Goal: Transaction & Acquisition: Purchase product/service

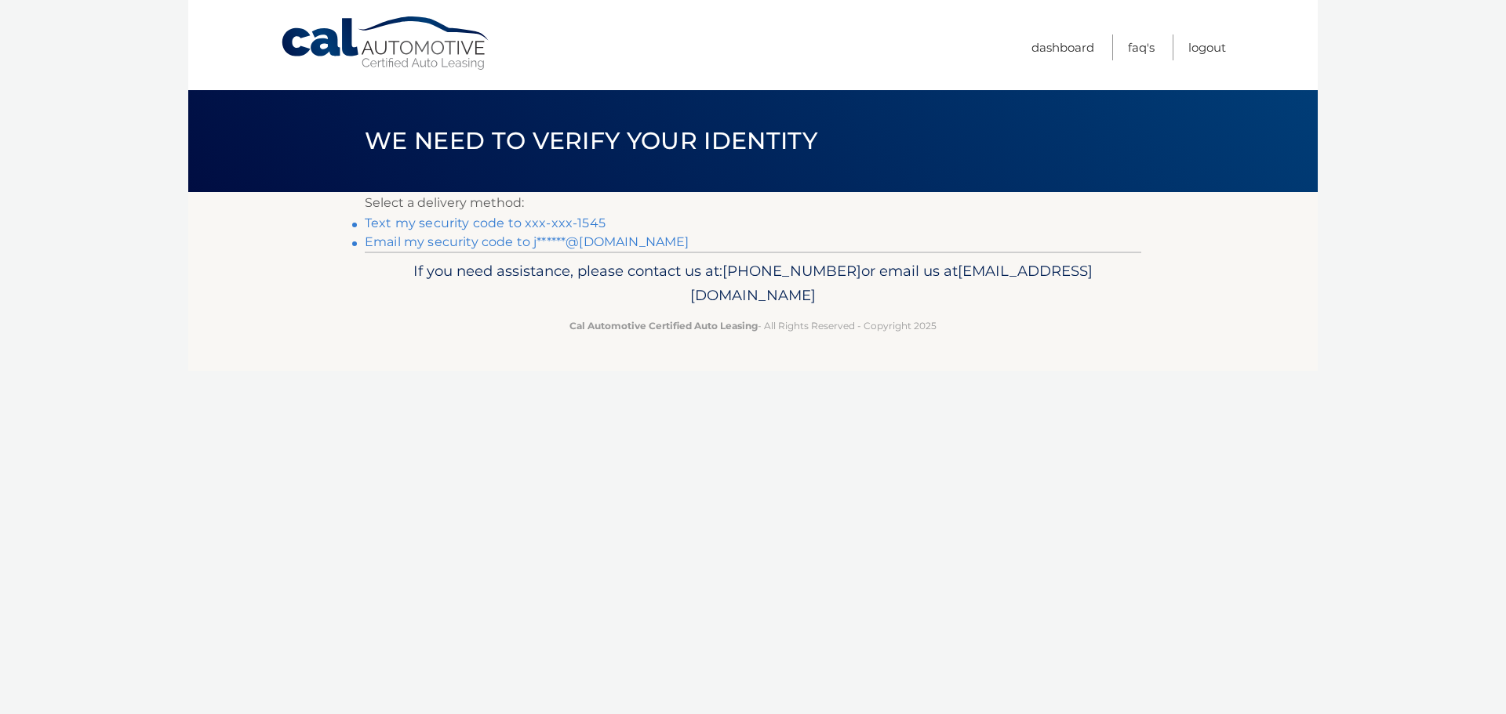
click at [516, 223] on link "Text my security code to xxx-xxx-1545" at bounding box center [485, 223] width 241 height 15
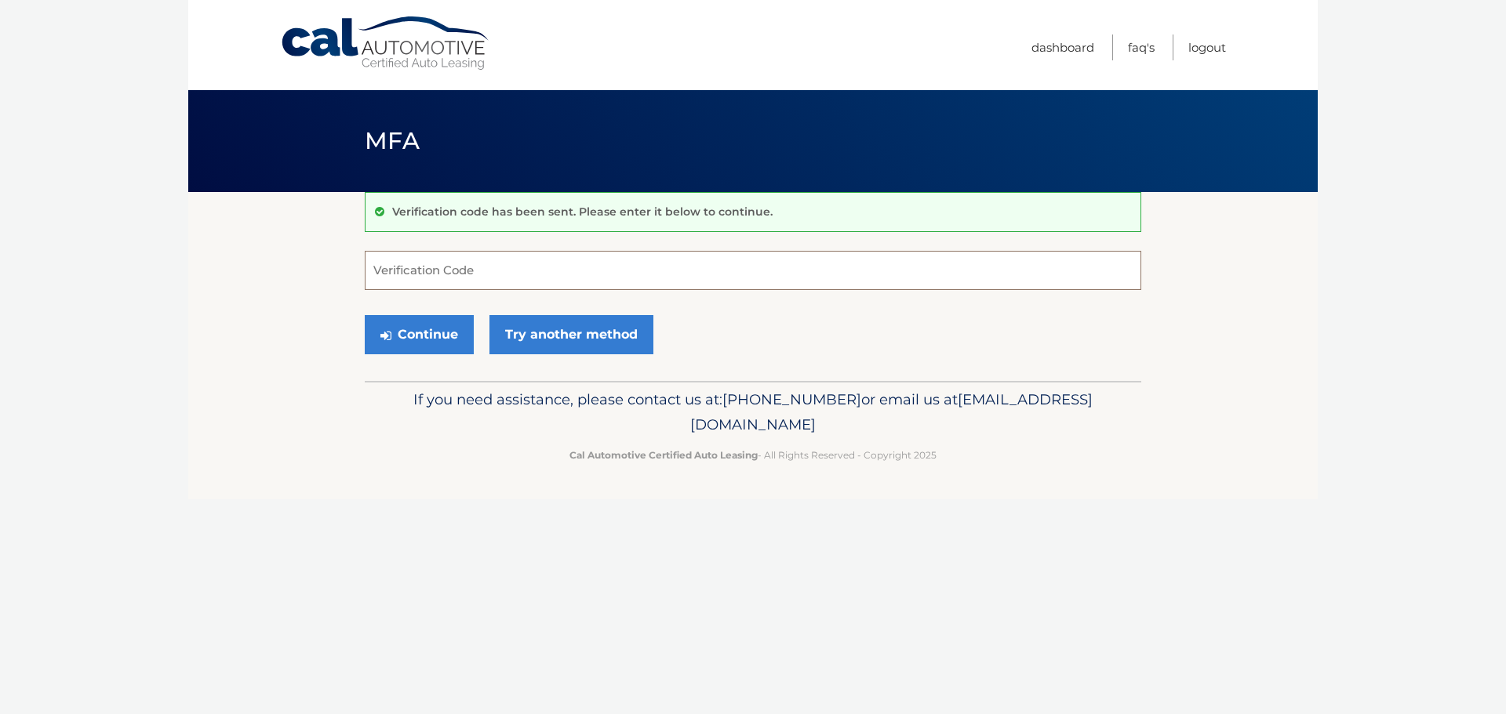
click at [500, 273] on input "Verification Code" at bounding box center [753, 270] width 776 height 39
type input "726318"
click at [424, 333] on button "Continue" at bounding box center [419, 334] width 109 height 39
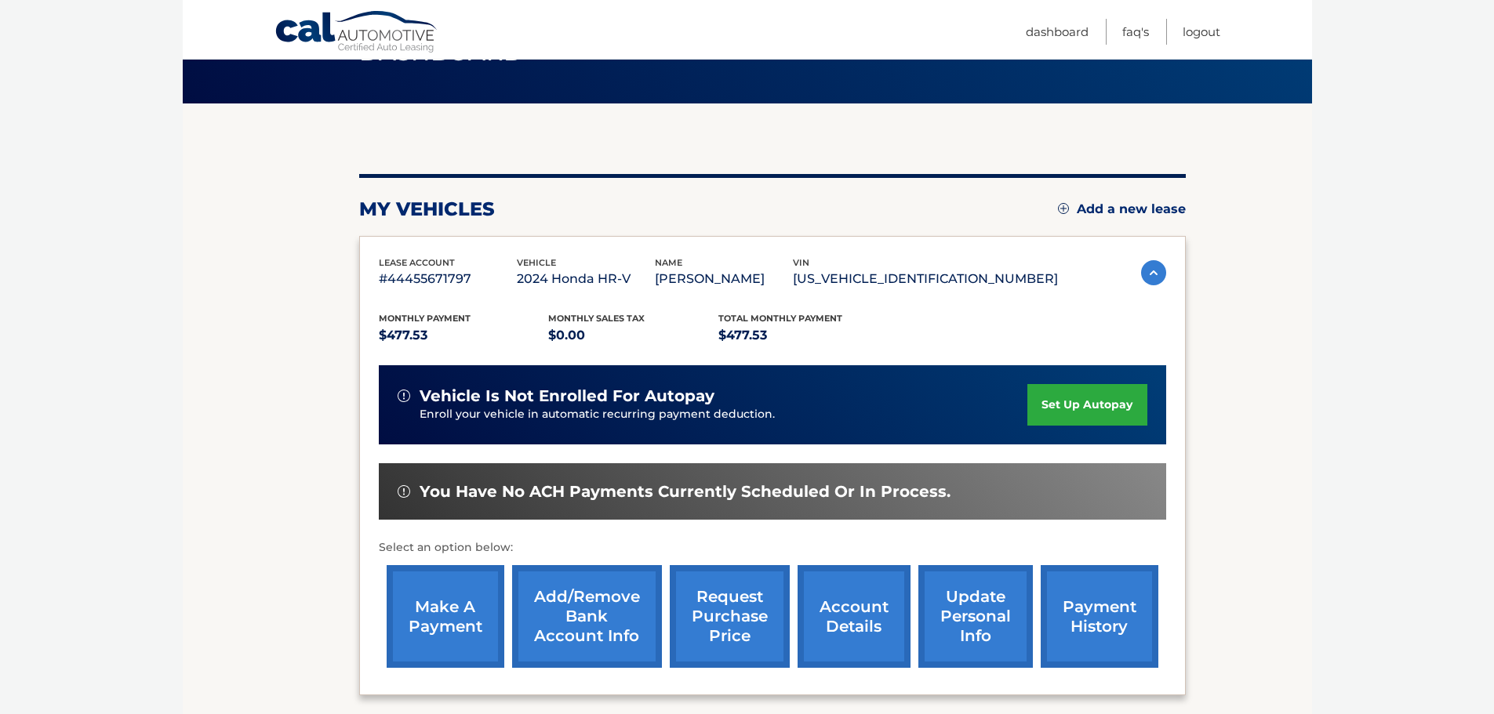
scroll to position [235, 0]
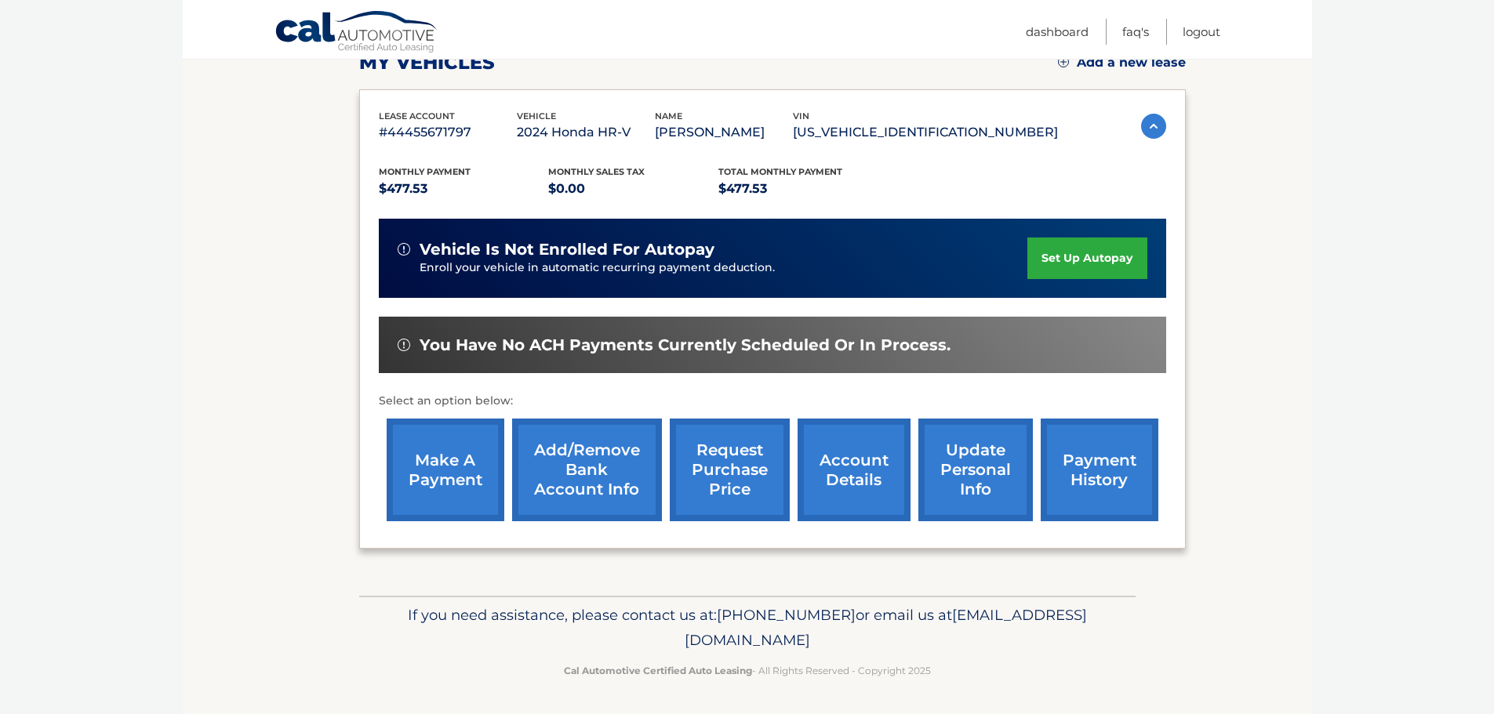
click at [453, 468] on link "make a payment" at bounding box center [446, 470] width 118 height 103
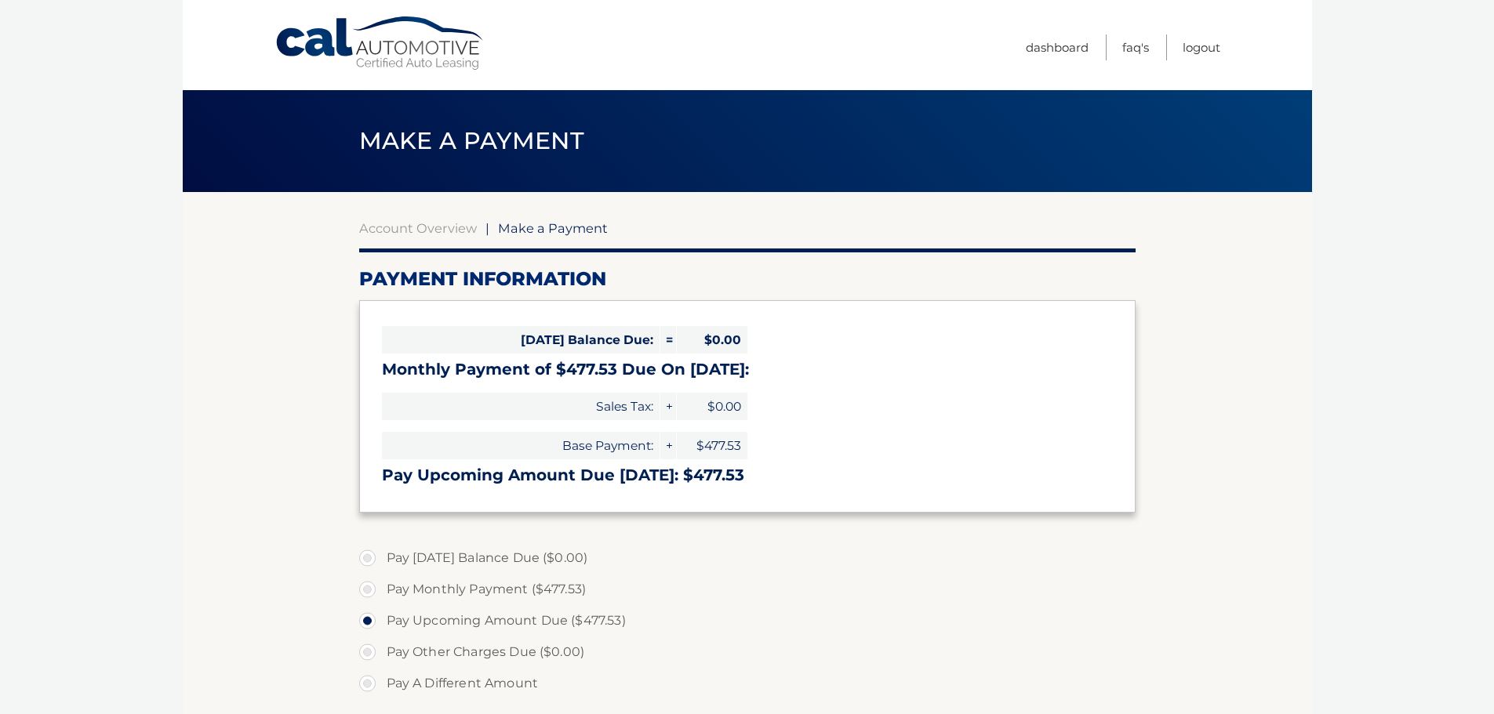
click at [253, 383] on section "Account Overview | Make a Payment Payment Information Today's Balance Due: = $0…" at bounding box center [747, 596] width 1129 height 809
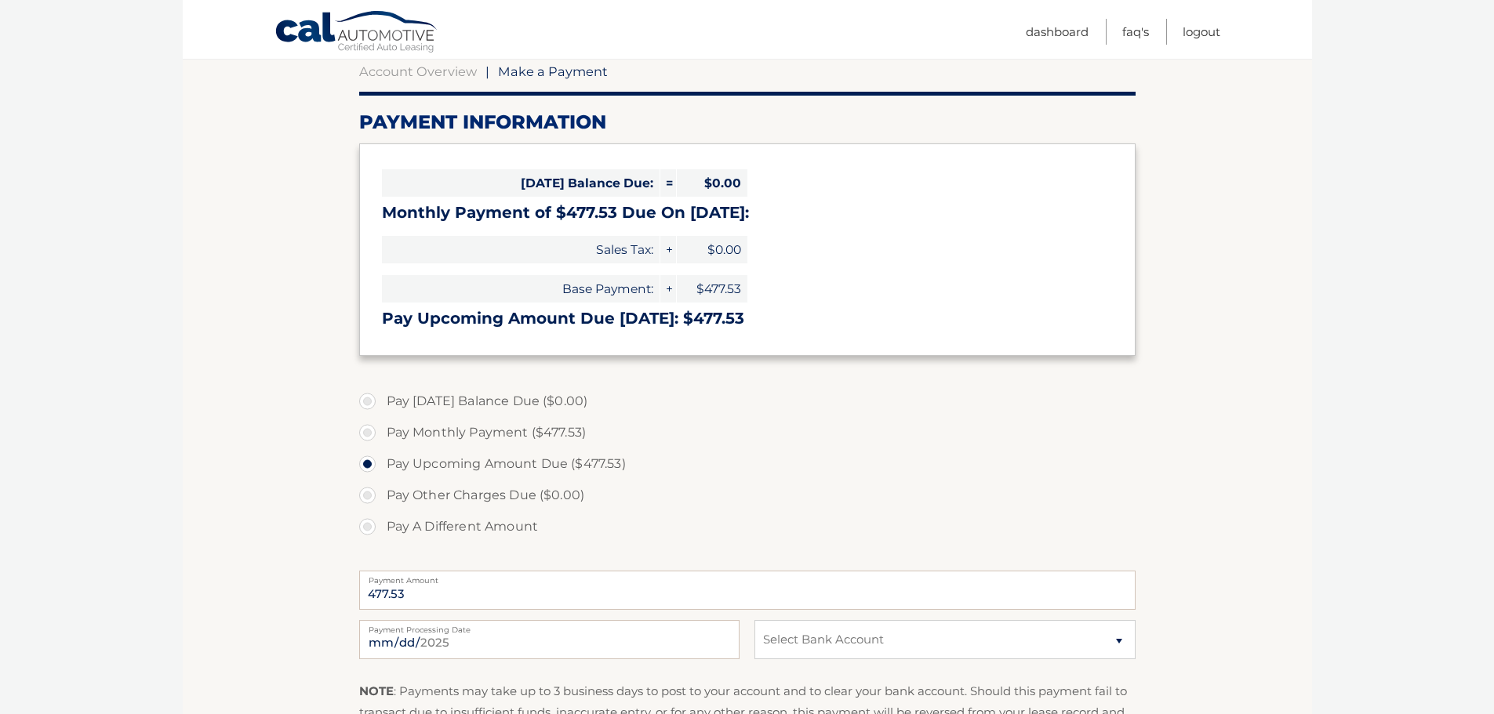
scroll to position [235, 0]
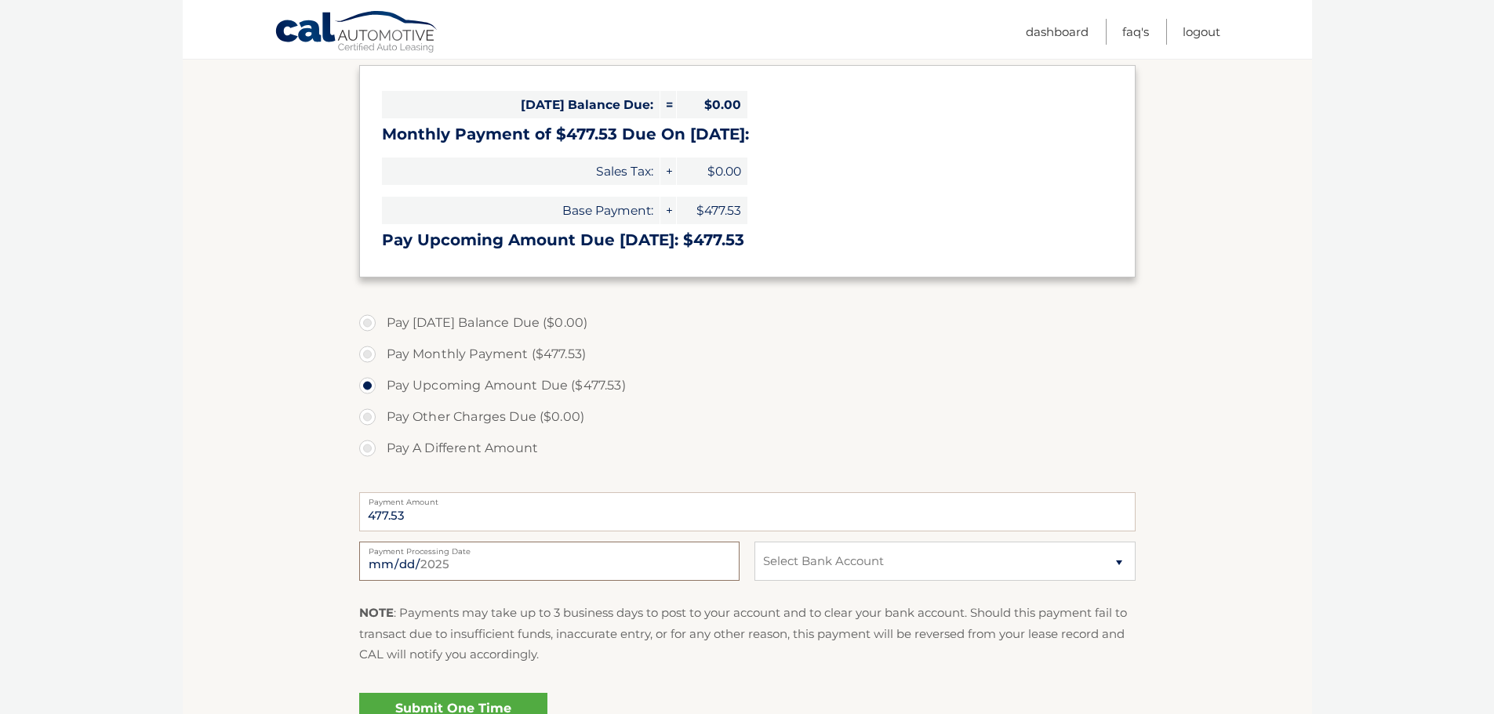
click at [426, 562] on input "2025-09-25" at bounding box center [549, 561] width 380 height 39
type input "2025-09-26"
click at [834, 570] on select "Select Bank Account Checking JPMORGAN CHASE BANK, NA *****7522 Checking CITIBAN…" at bounding box center [944, 561] width 380 height 39
select select "YzY4M2U3YzctZWZmZi00Zjg5LTk2OTMtYTg0NmQ2YThjNDE5"
click at [754, 542] on select "Select Bank Account Checking JPMORGAN CHASE BANK, NA *****7522 Checking CITIBAN…" at bounding box center [944, 561] width 380 height 39
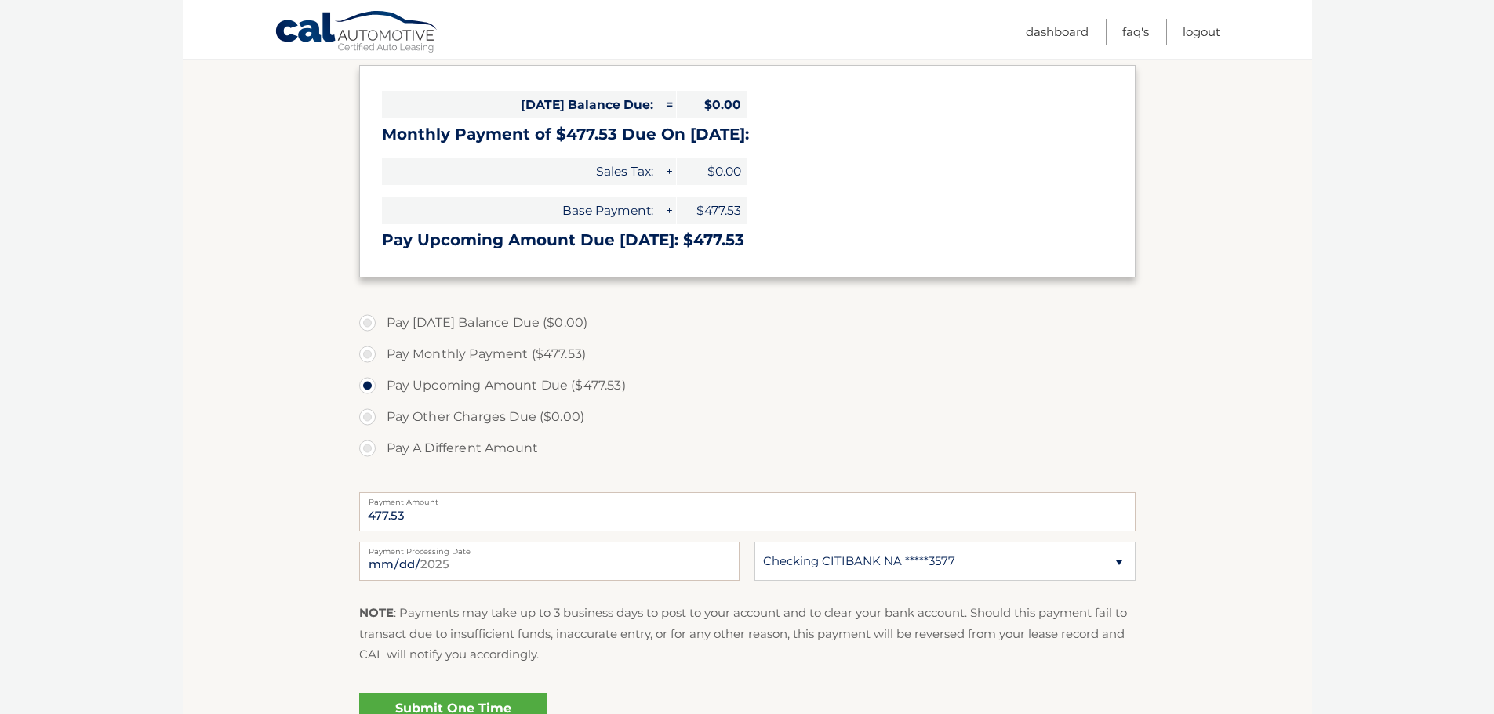
click at [301, 388] on section "Account Overview | Make a Payment Payment Information Today's Balance Due: = $0…" at bounding box center [747, 361] width 1129 height 809
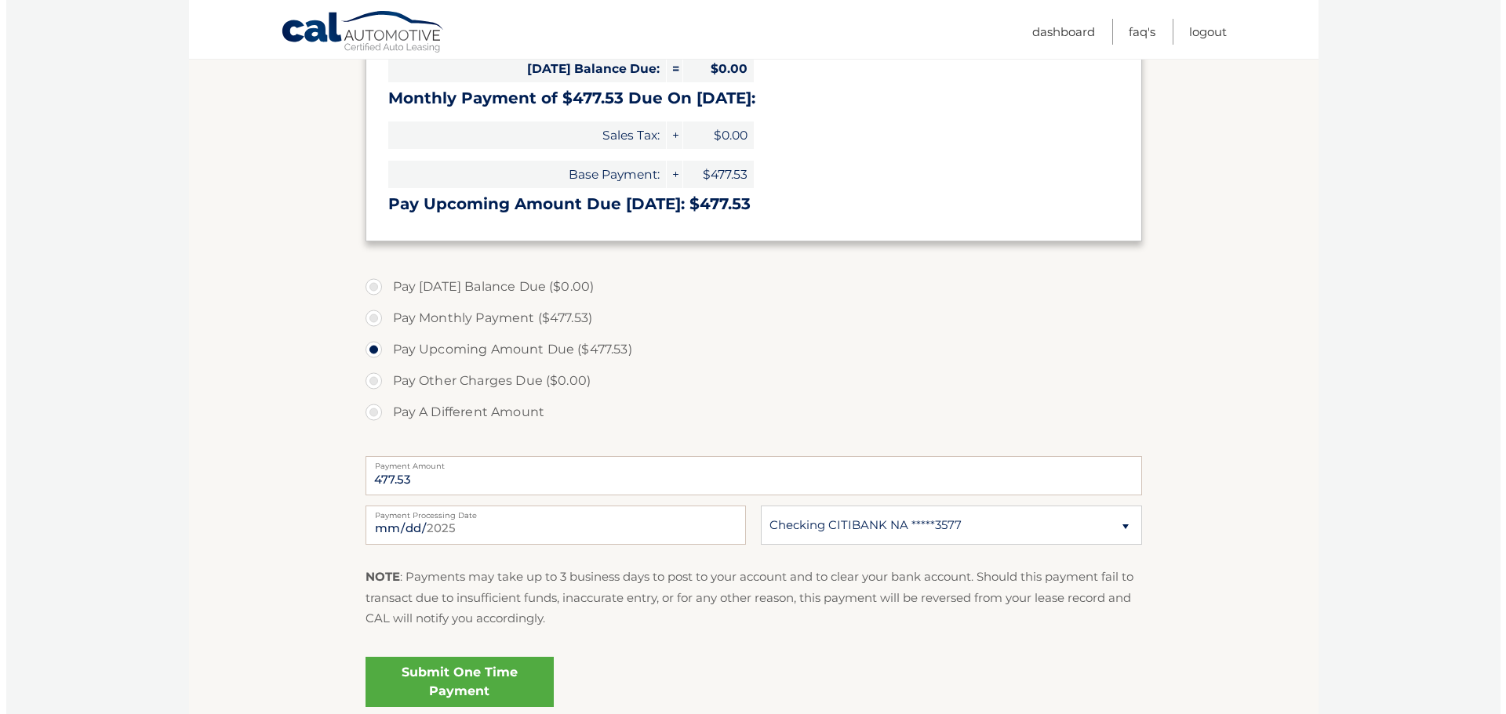
scroll to position [406, 0]
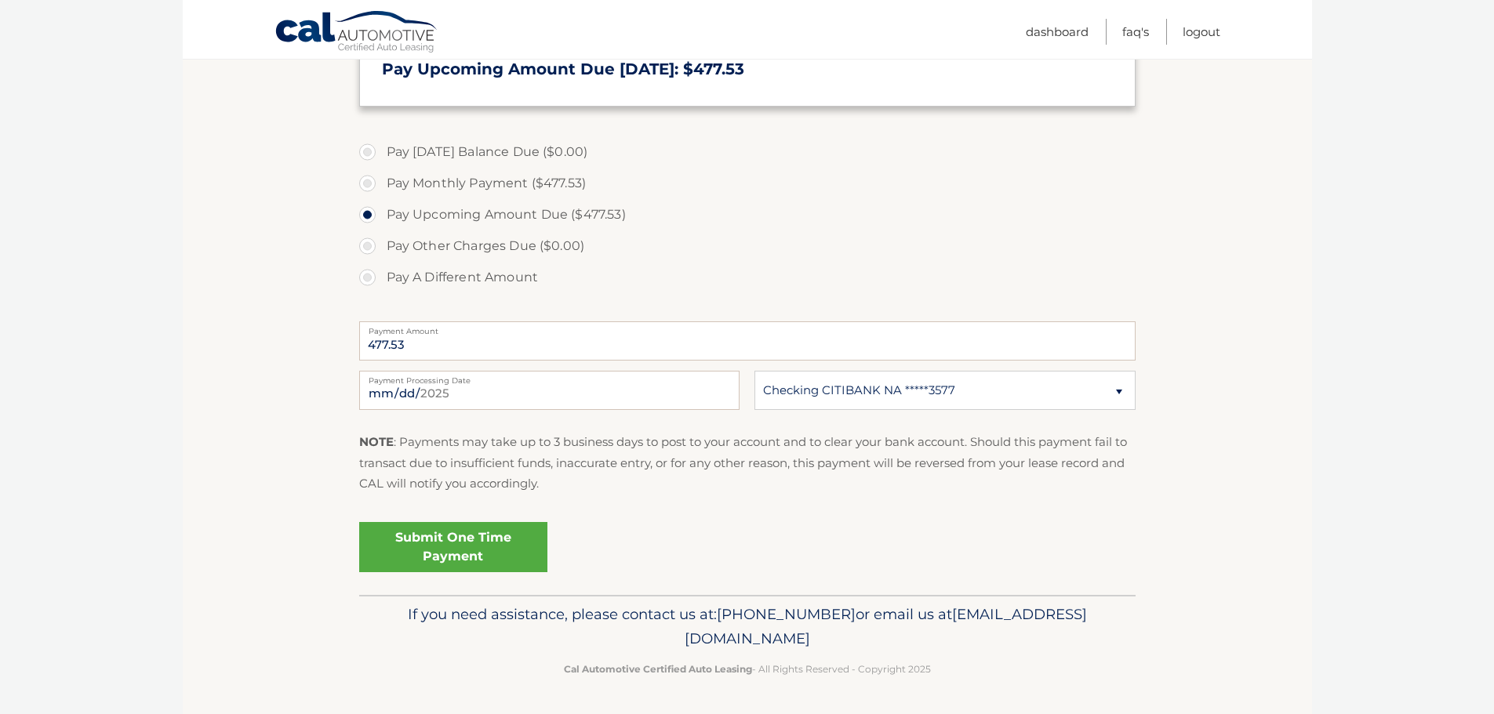
click at [418, 540] on link "Submit One Time Payment" at bounding box center [453, 547] width 188 height 50
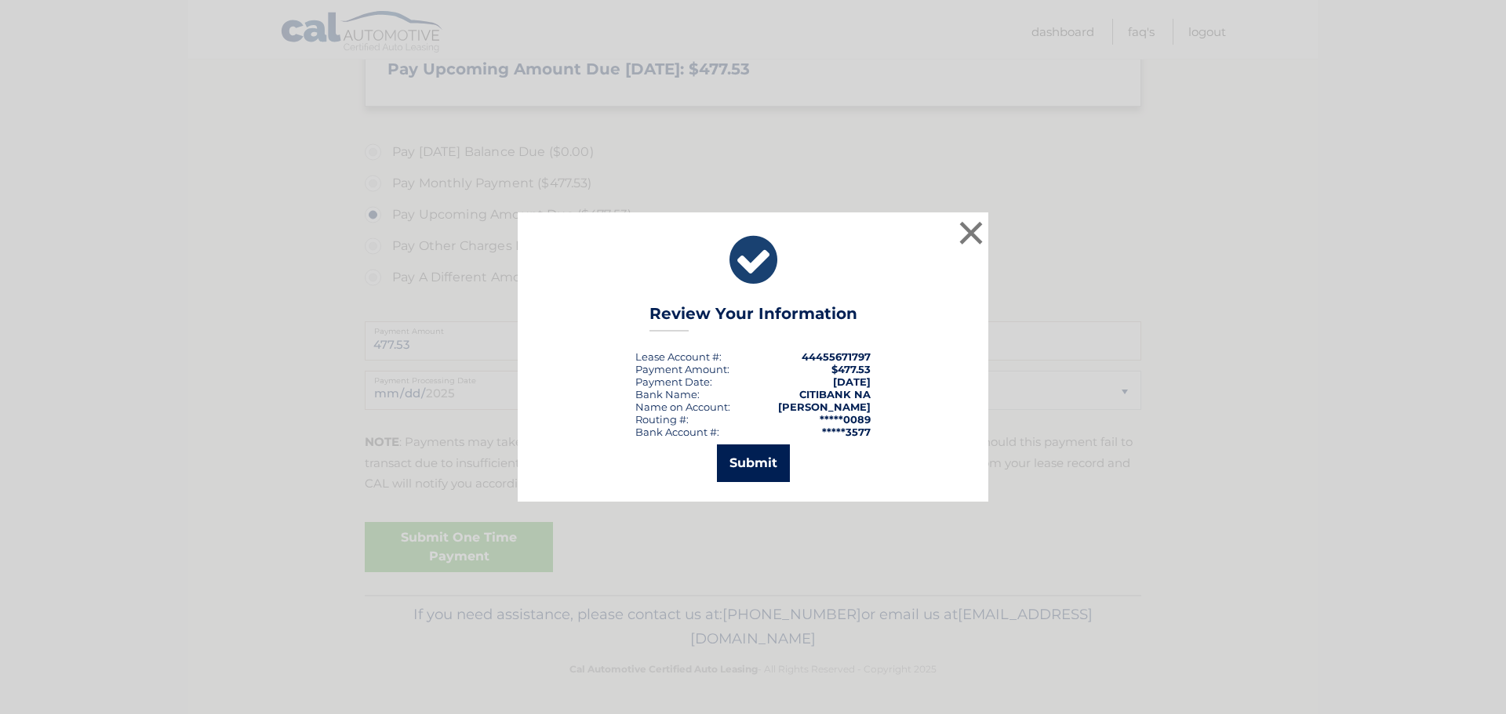
click at [758, 464] on button "Submit" at bounding box center [753, 464] width 73 height 38
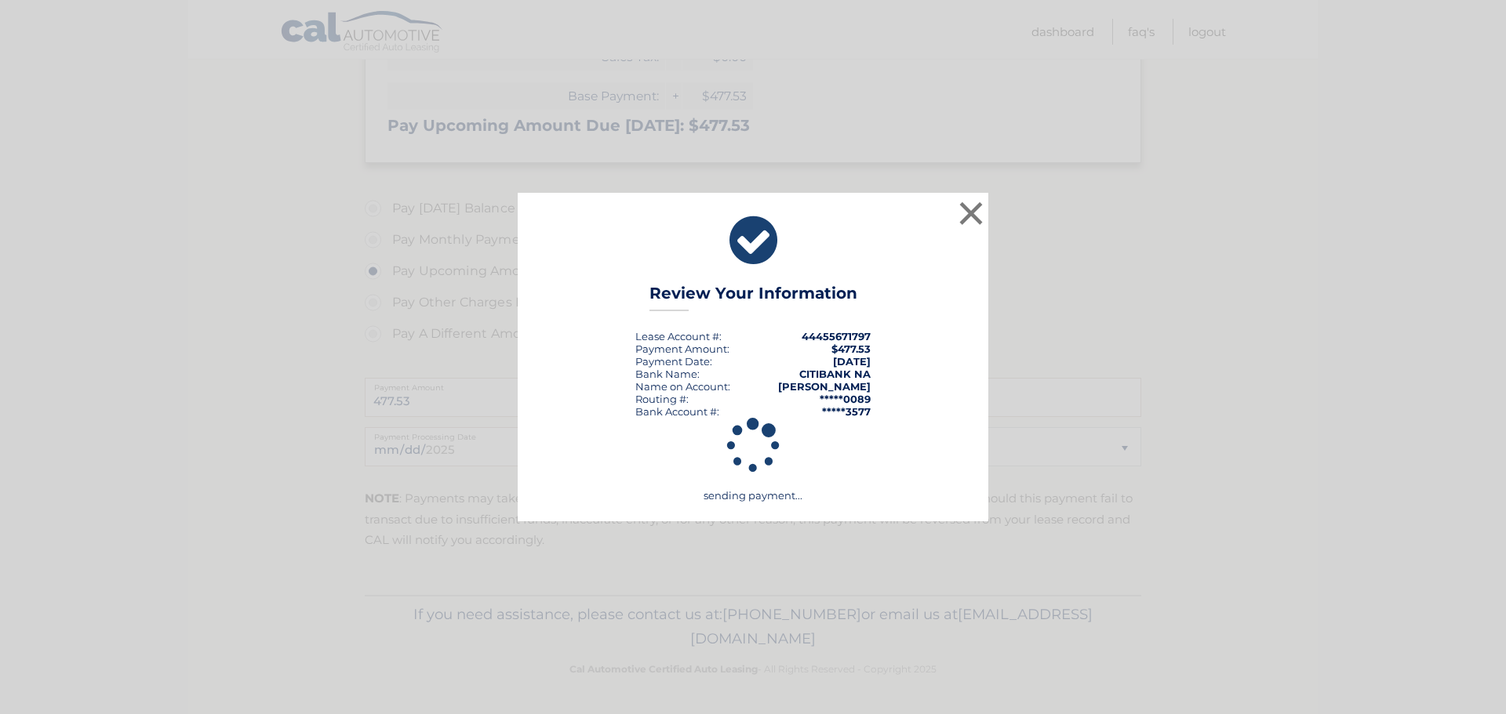
scroll to position [350, 0]
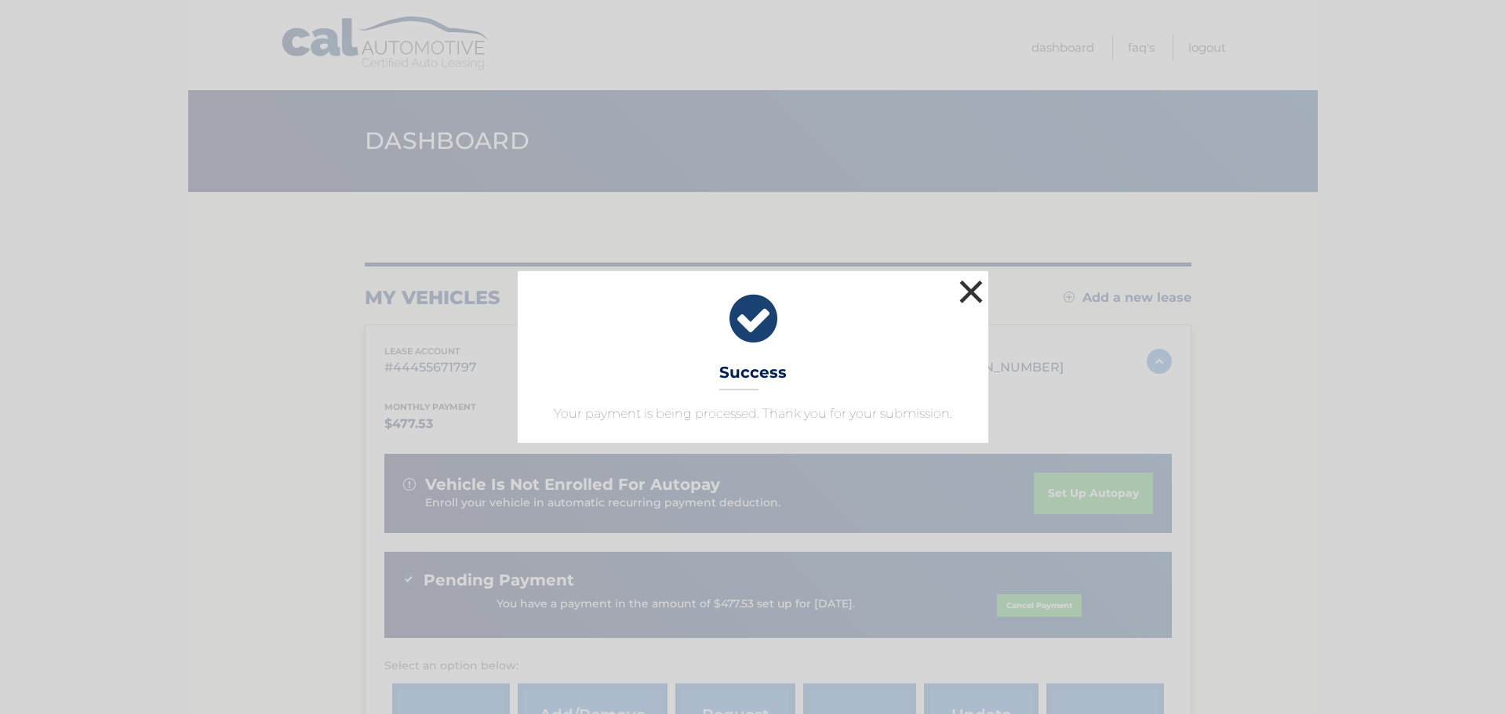
click at [971, 295] on button "×" at bounding box center [970, 291] width 31 height 31
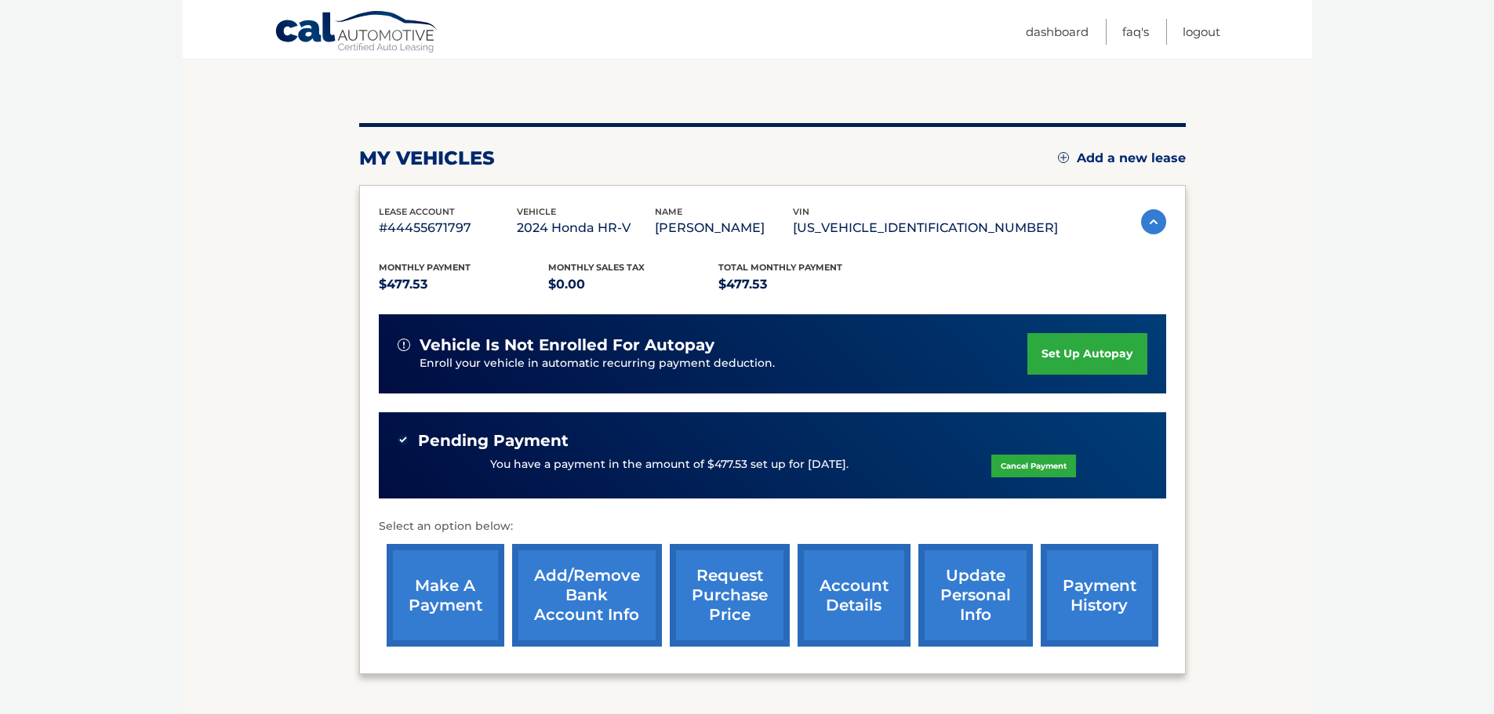
scroll to position [187, 0]
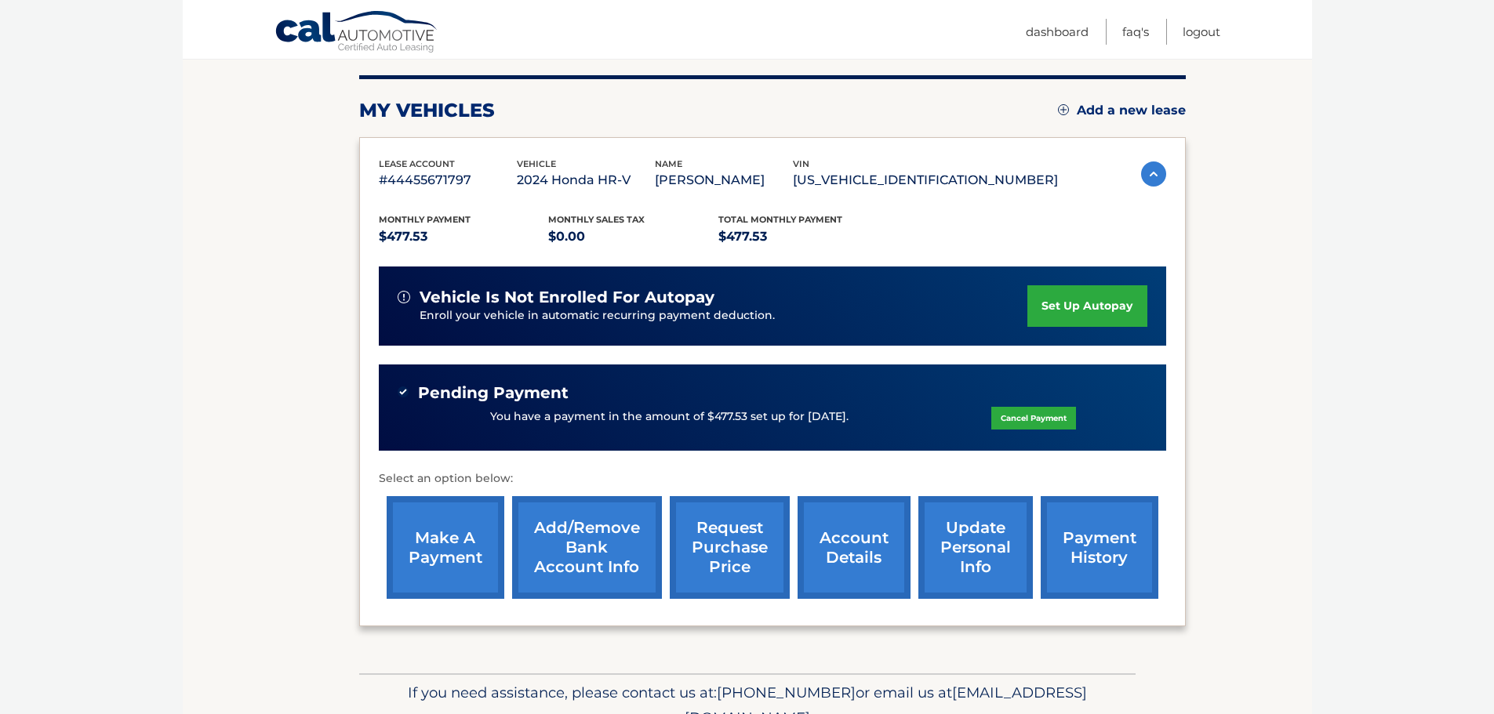
click at [852, 551] on link "account details" at bounding box center [854, 547] width 113 height 103
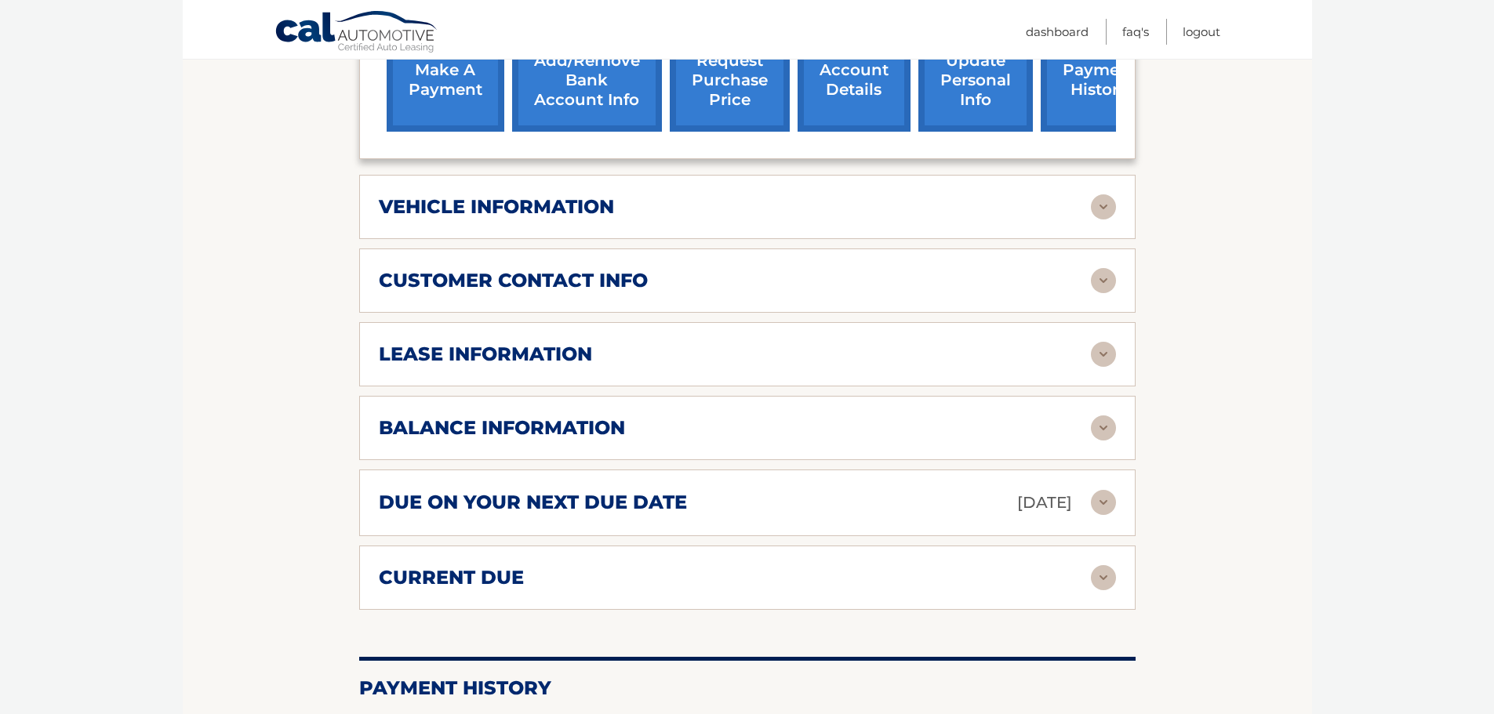
scroll to position [706, 0]
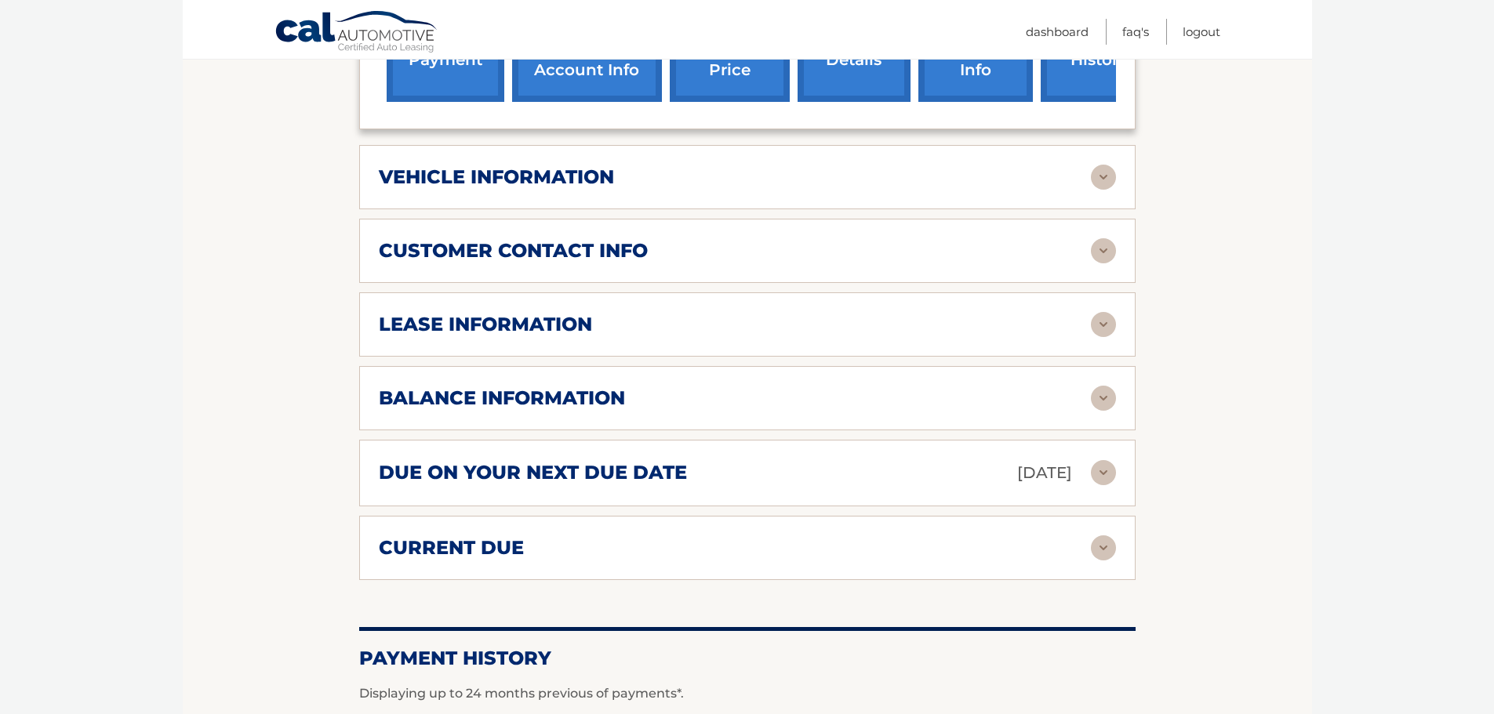
click at [742, 333] on div "lease information" at bounding box center [735, 325] width 712 height 24
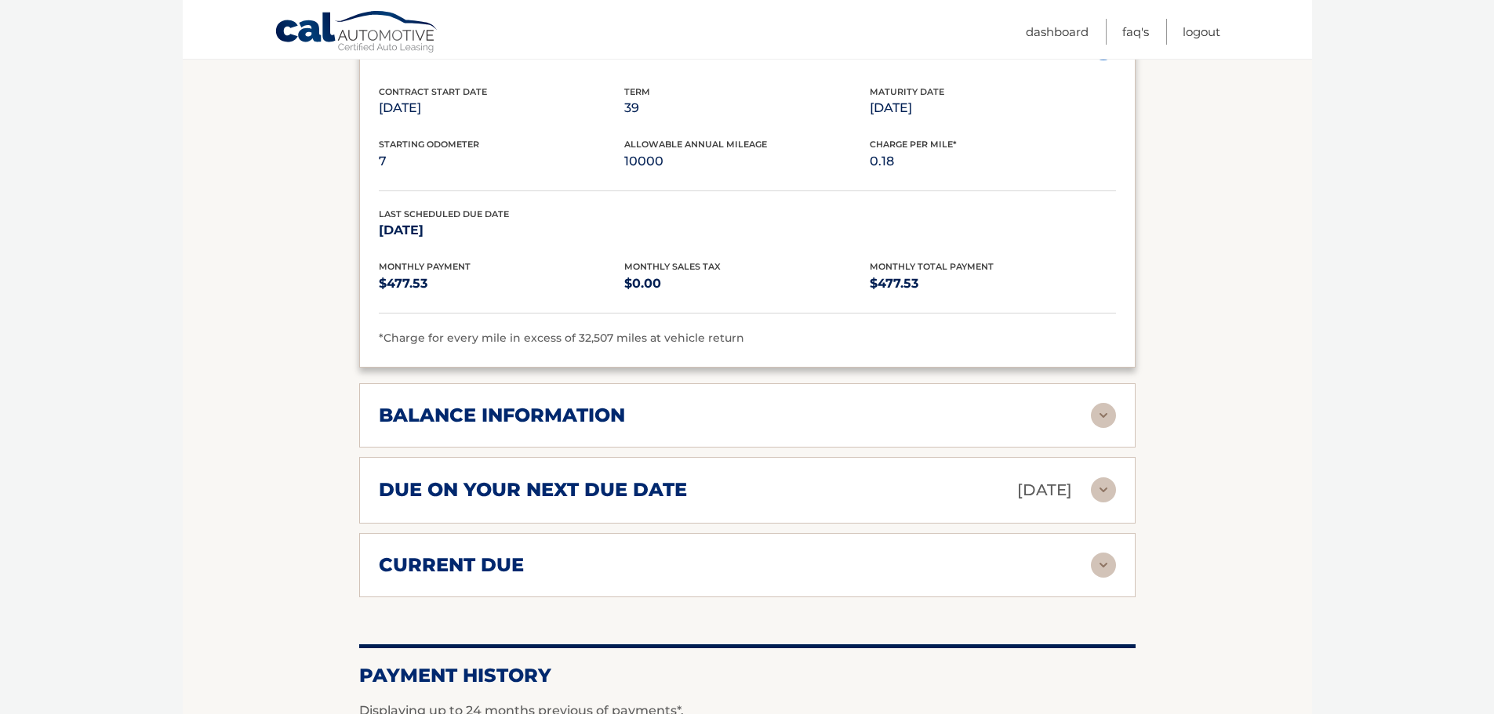
scroll to position [1020, 0]
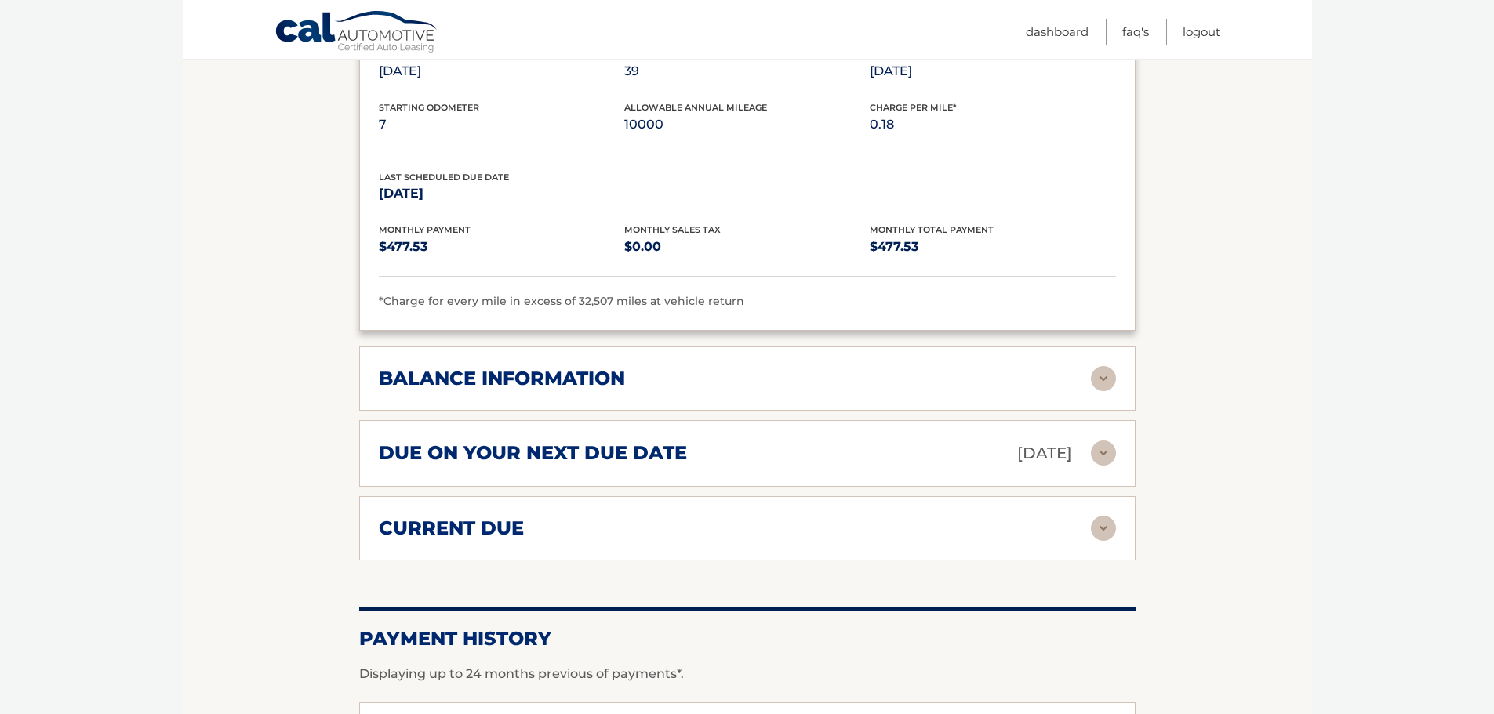
click at [774, 363] on div "balance information Payments Received 20 Payments Remaining 19 Next Payment wil…" at bounding box center [747, 379] width 776 height 64
click at [1115, 374] on img at bounding box center [1103, 378] width 25 height 25
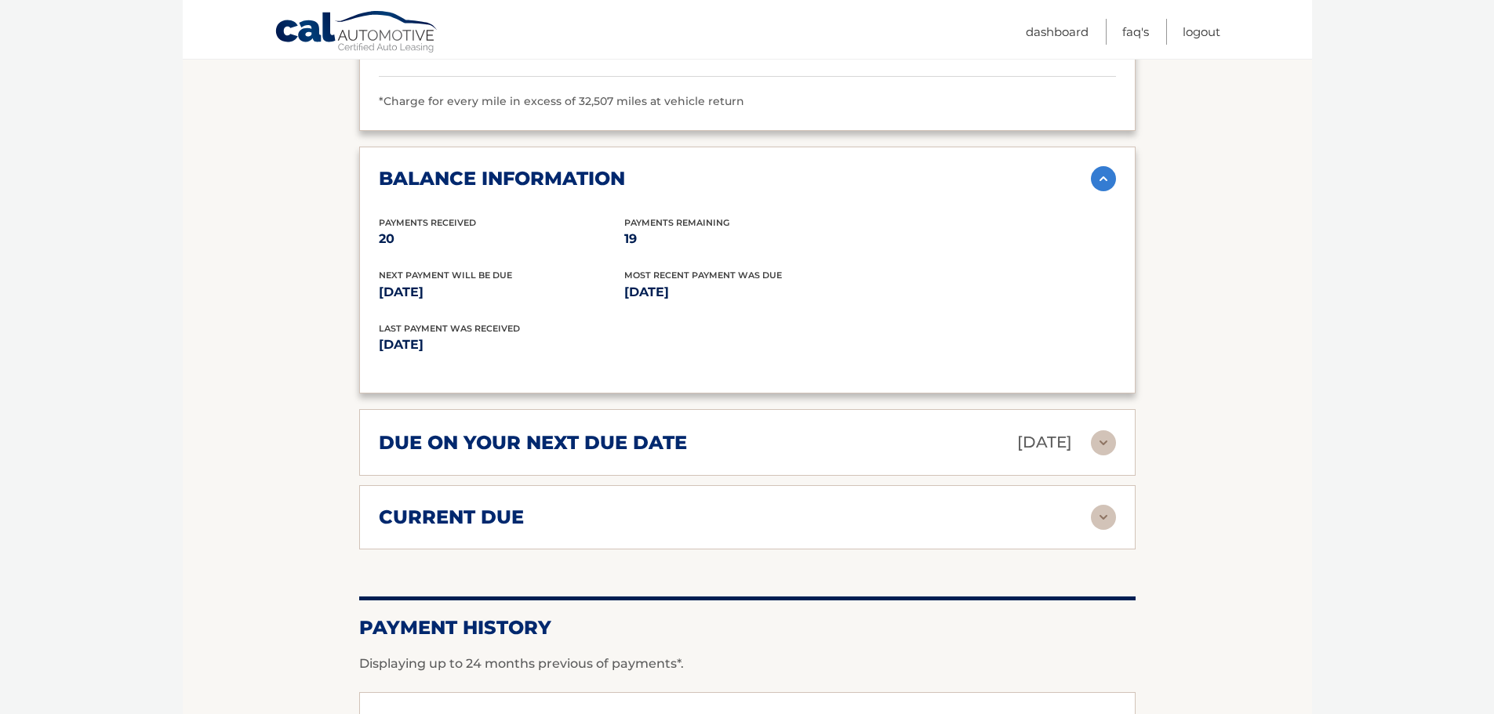
scroll to position [1255, 0]
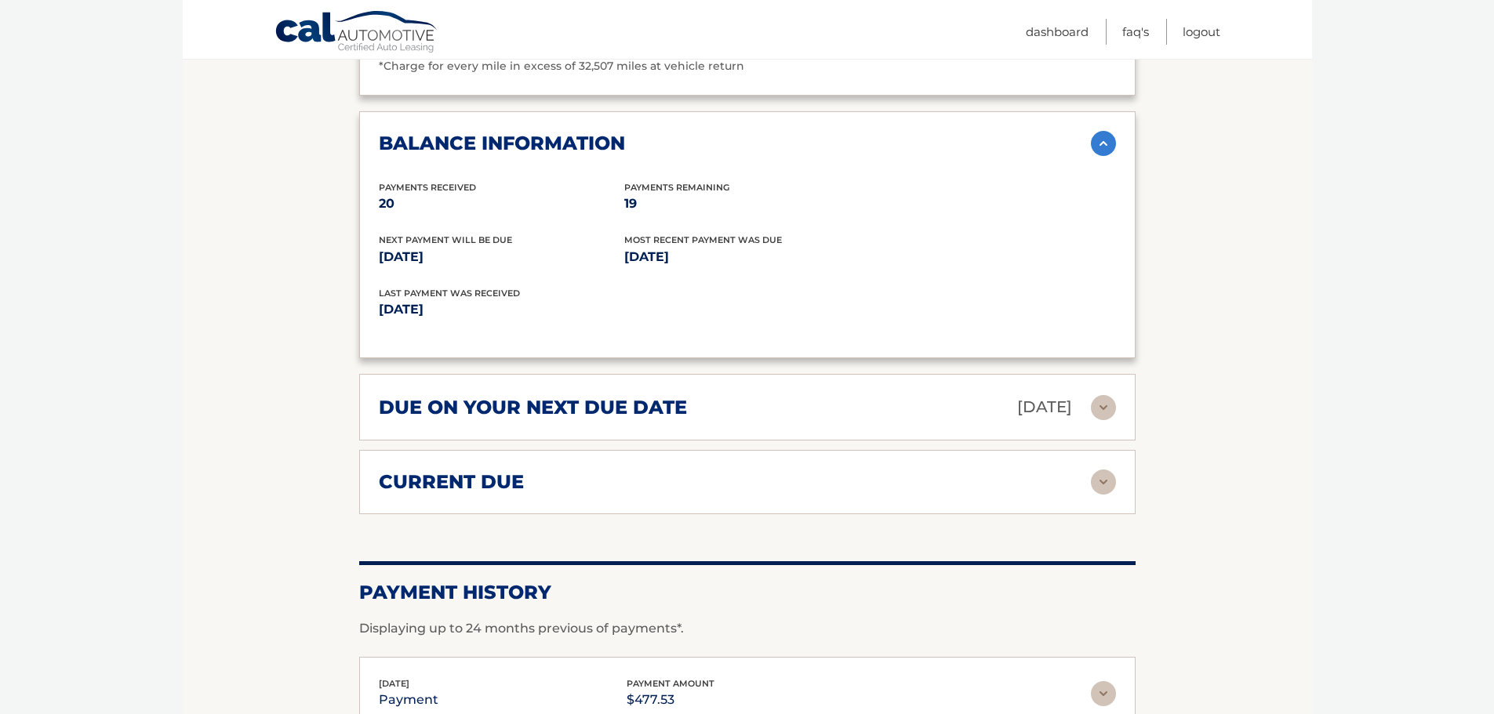
click at [1106, 482] on img at bounding box center [1103, 482] width 25 height 25
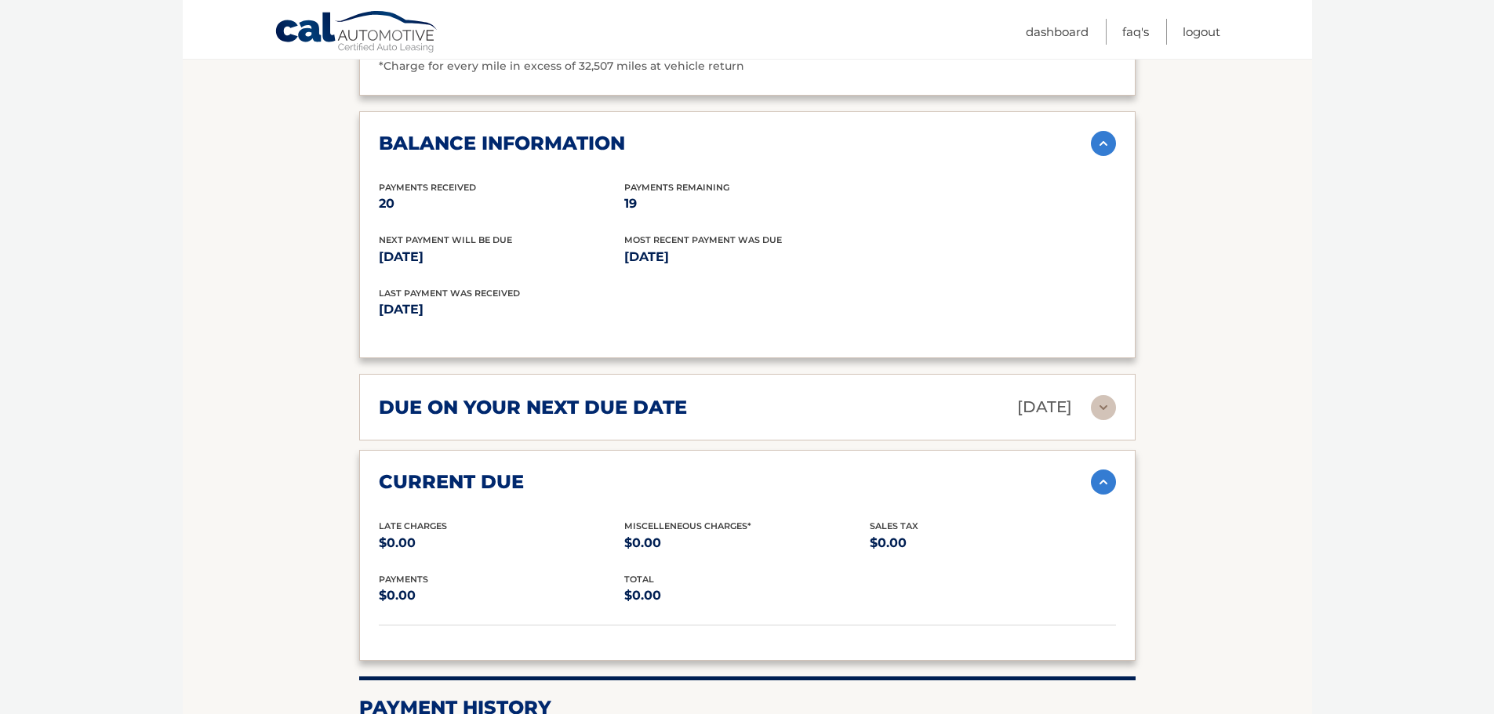
click at [1106, 482] on img at bounding box center [1103, 482] width 25 height 25
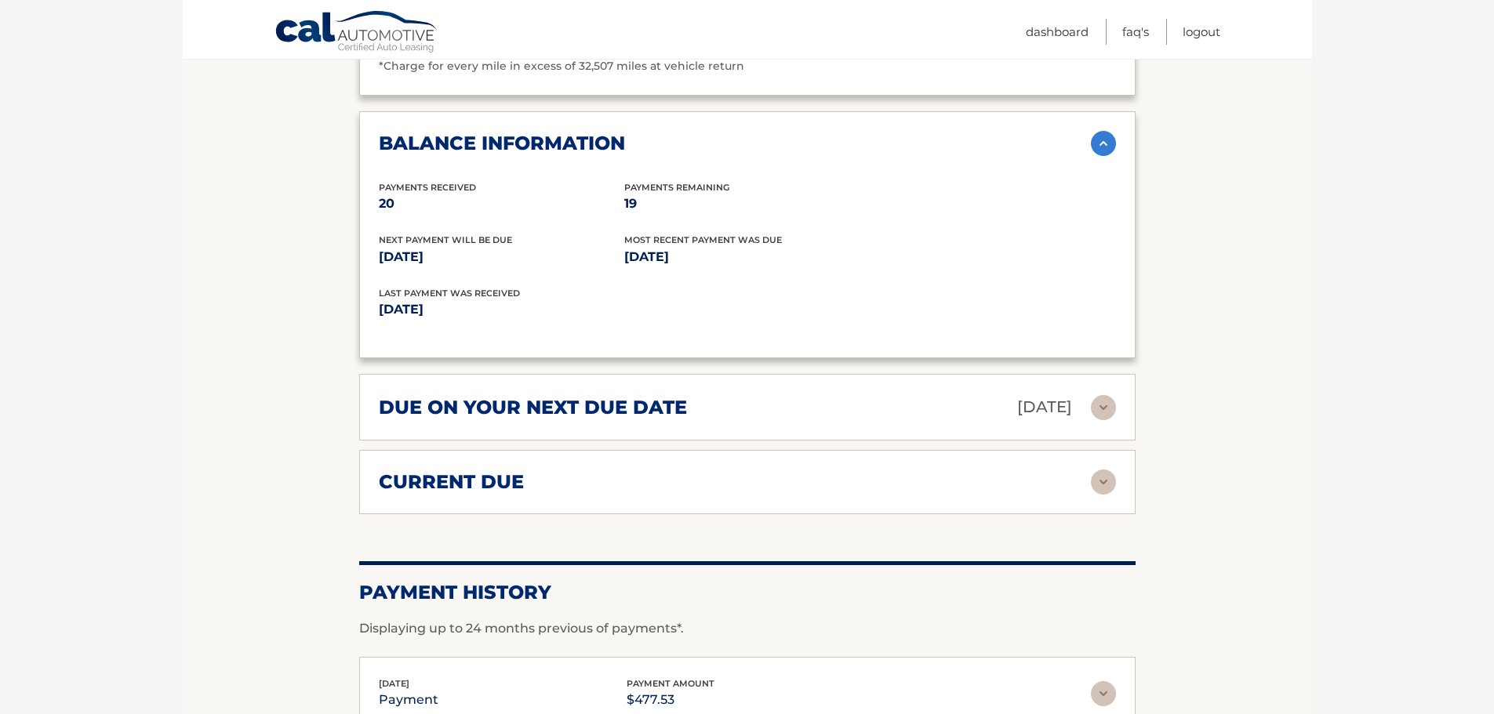
click at [1107, 398] on img at bounding box center [1103, 407] width 25 height 25
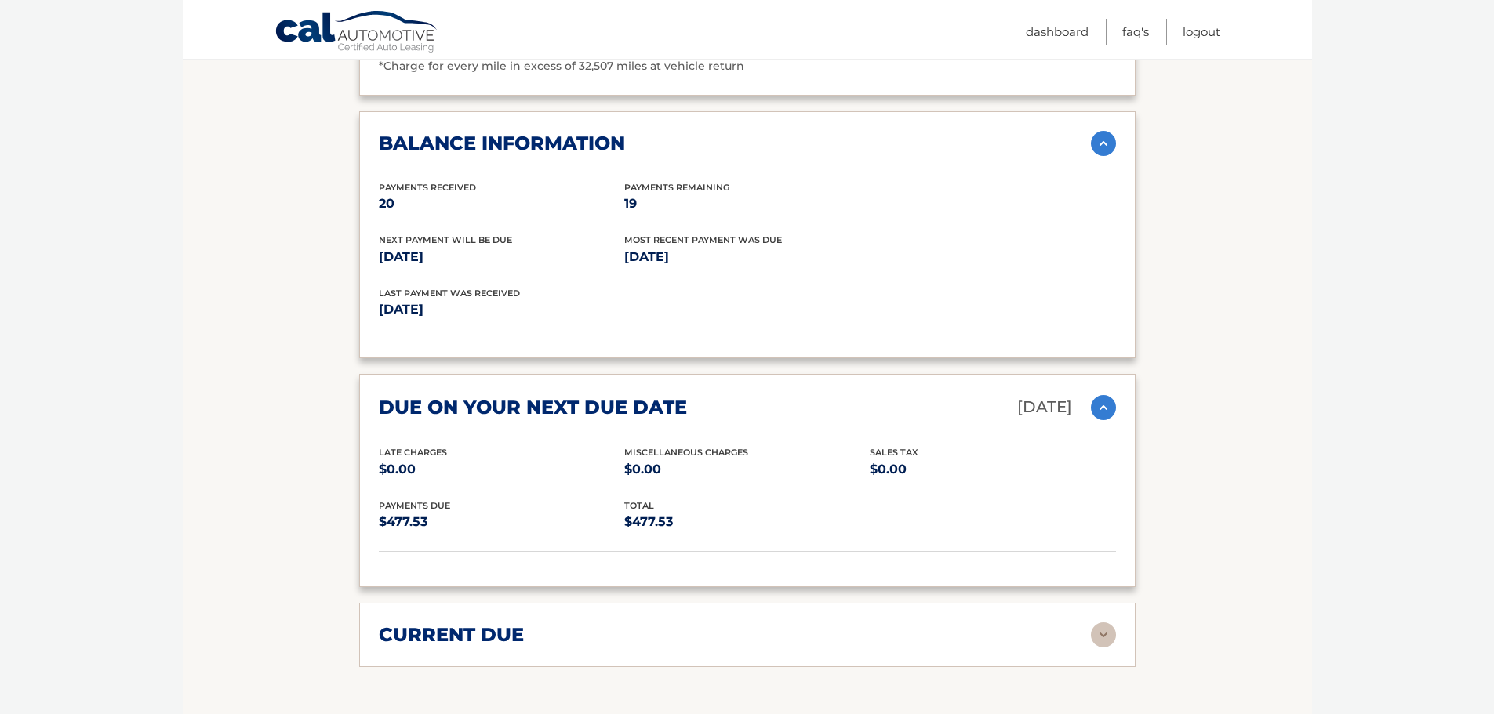
click at [1104, 409] on img at bounding box center [1103, 407] width 25 height 25
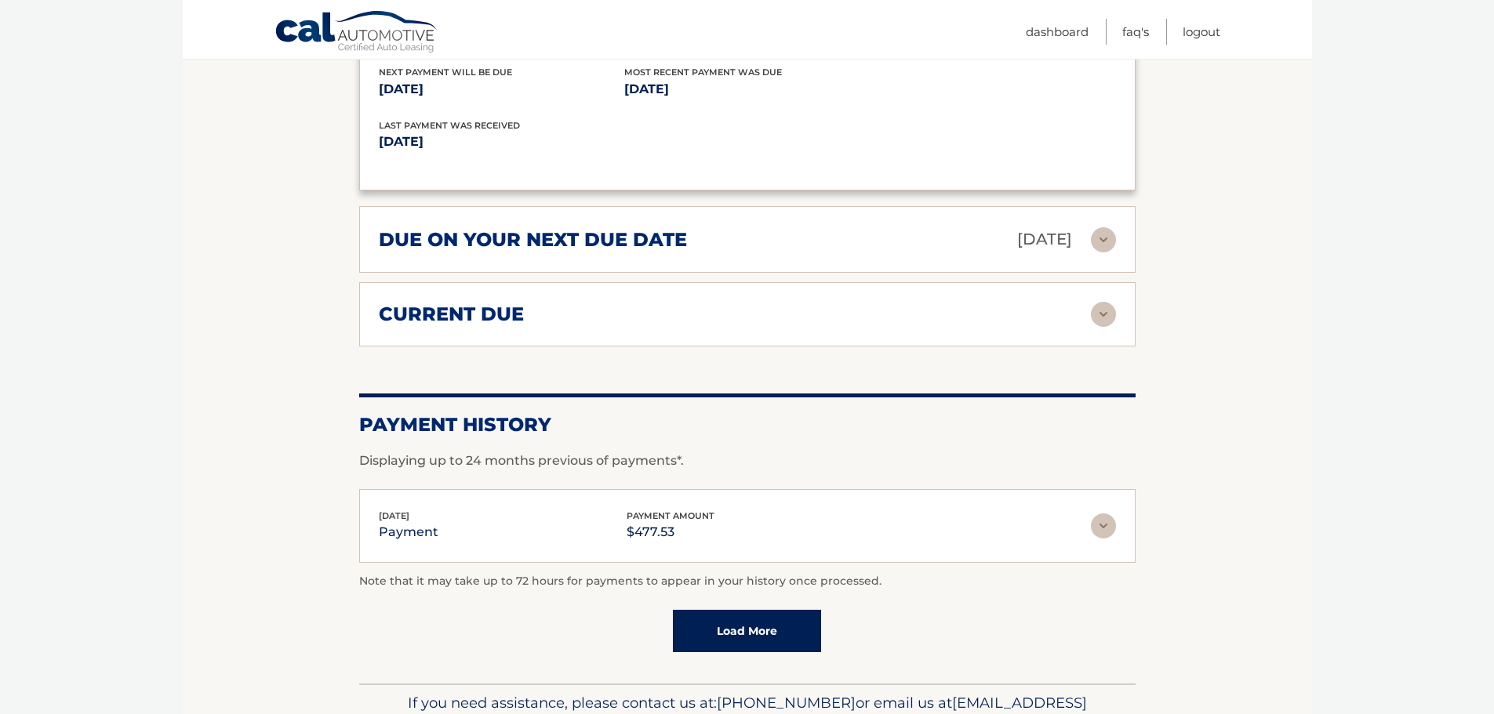
scroll to position [1490, 0]
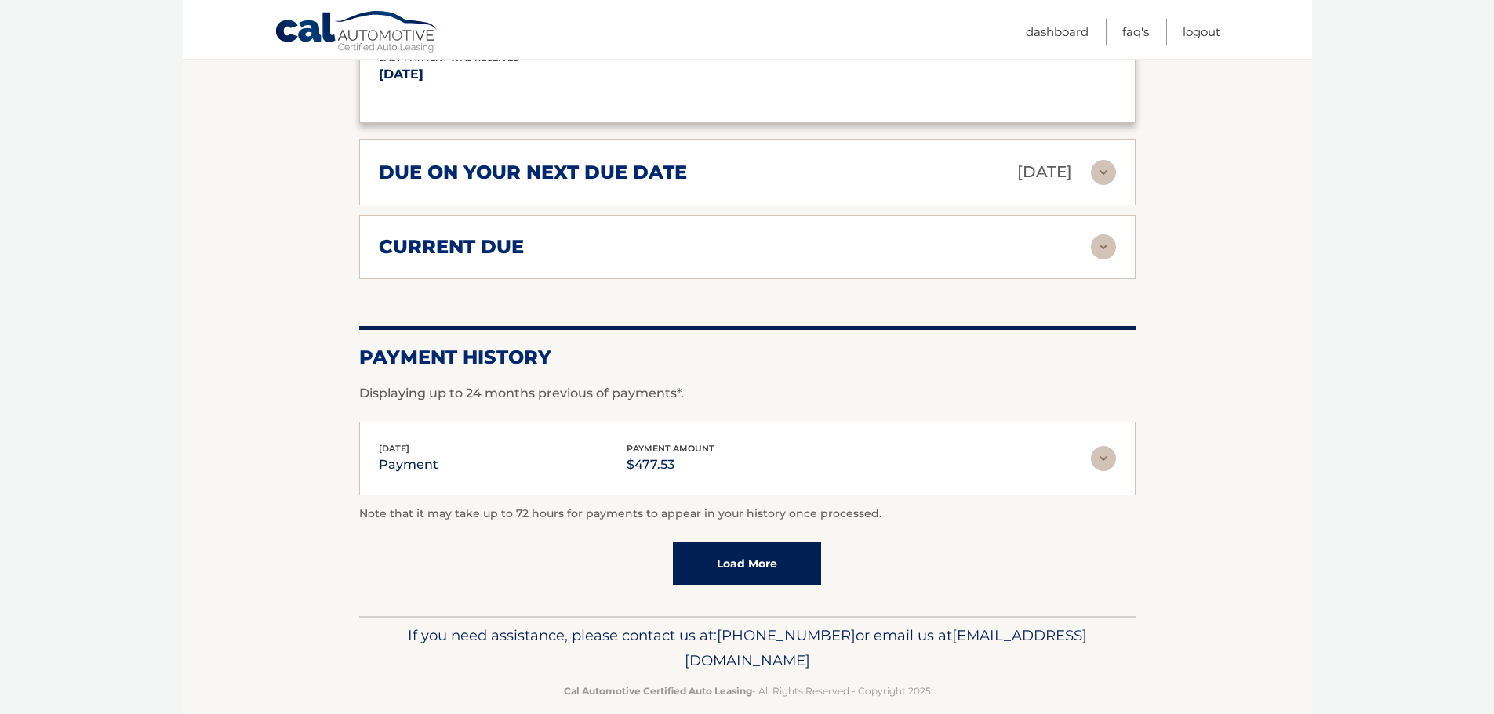
click at [769, 563] on link "Load More" at bounding box center [747, 564] width 148 height 42
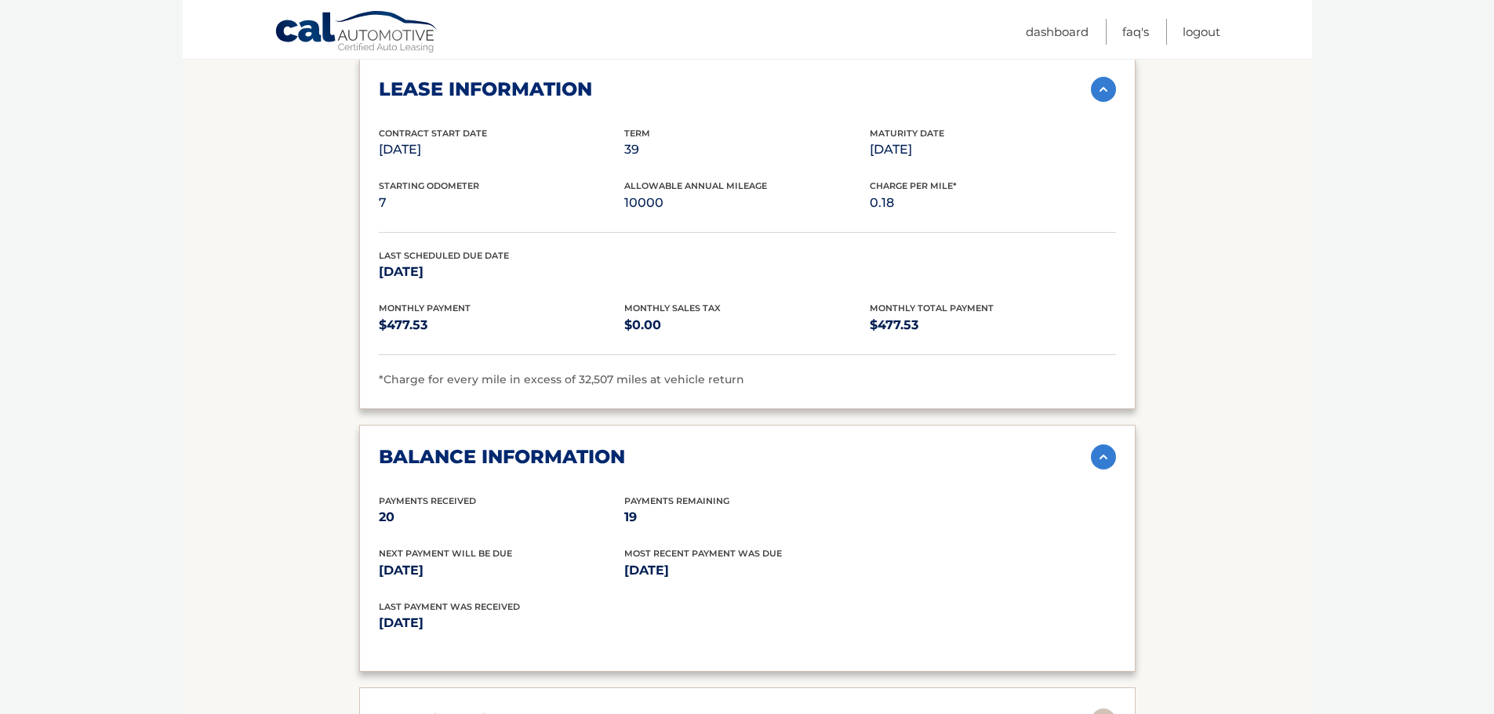
scroll to position [863, 0]
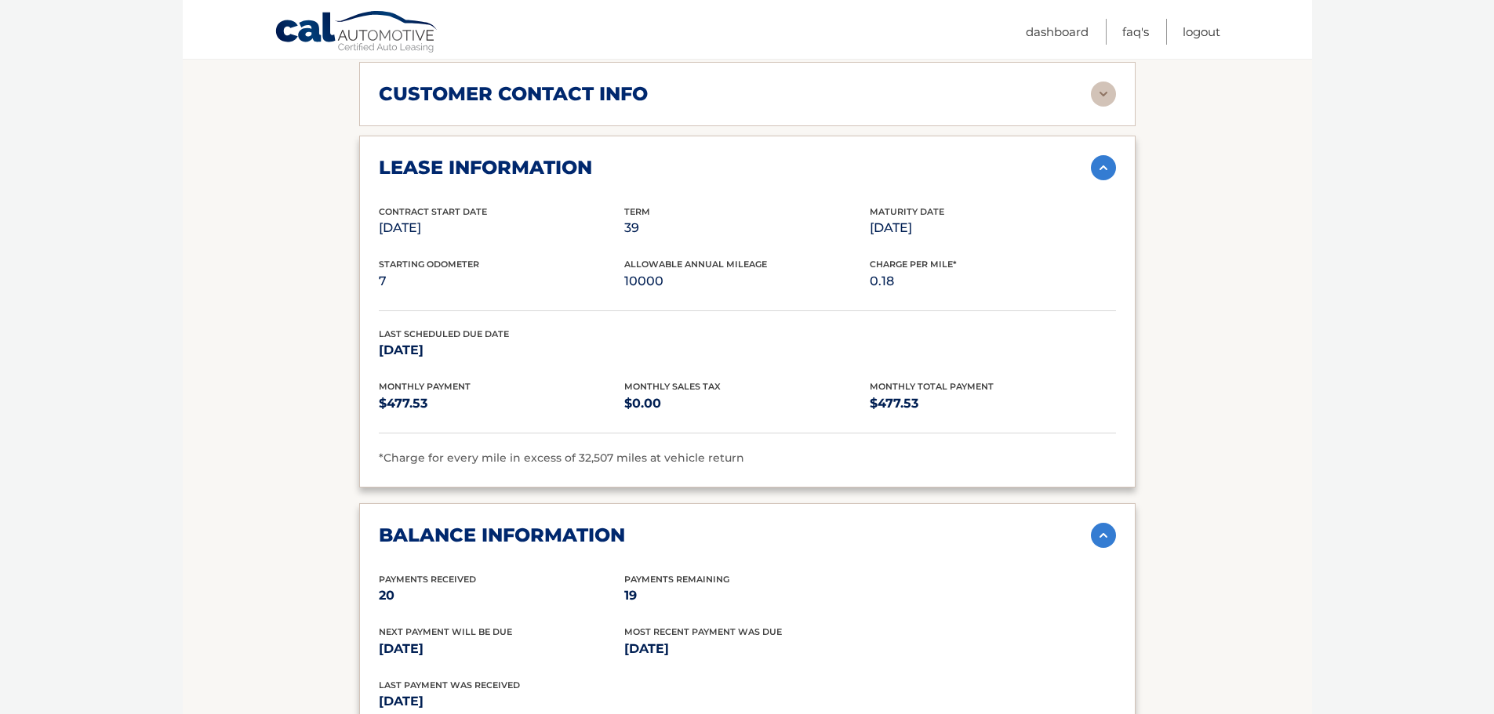
drag, startPoint x: 463, startPoint y: 351, endPoint x: 380, endPoint y: 362, distance: 83.1
click at [380, 362] on div "Last Scheduled Due Date Mar 27, 2027" at bounding box center [747, 353] width 737 height 53
click at [213, 344] on section "Account Details | #44455671797 Back to Dashboard Manage Your Lease lease accoun…" at bounding box center [747, 495] width 1129 height 2333
